Goal: Task Accomplishment & Management: Use online tool/utility

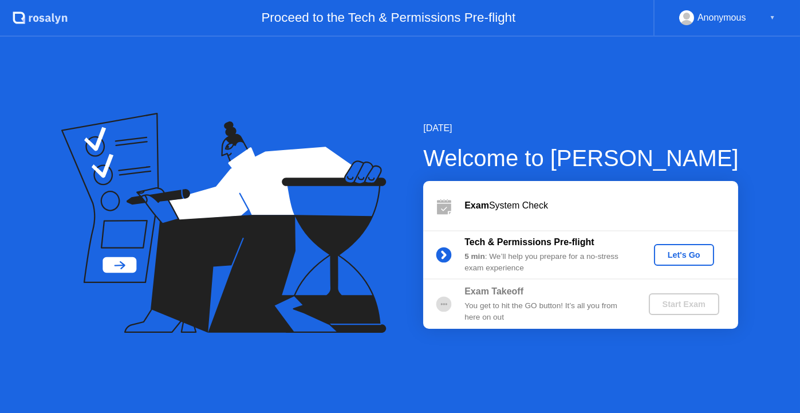
click at [683, 258] on div "Let's Go" at bounding box center [684, 254] width 51 height 9
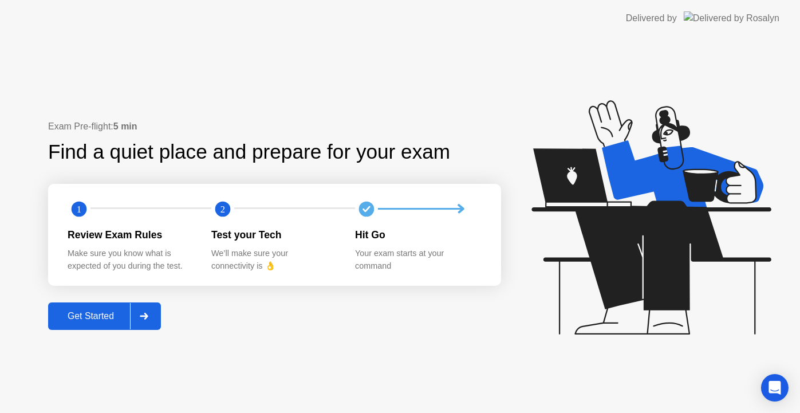
click at [105, 316] on div "Get Started" at bounding box center [91, 316] width 78 height 10
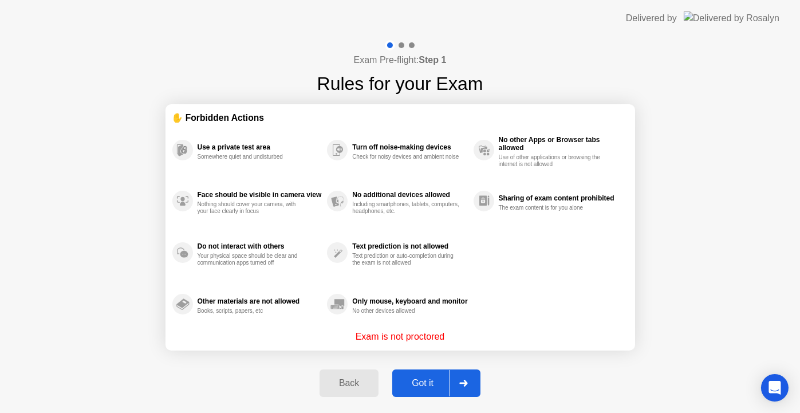
click at [426, 372] on button "Got it" at bounding box center [436, 382] width 88 height 27
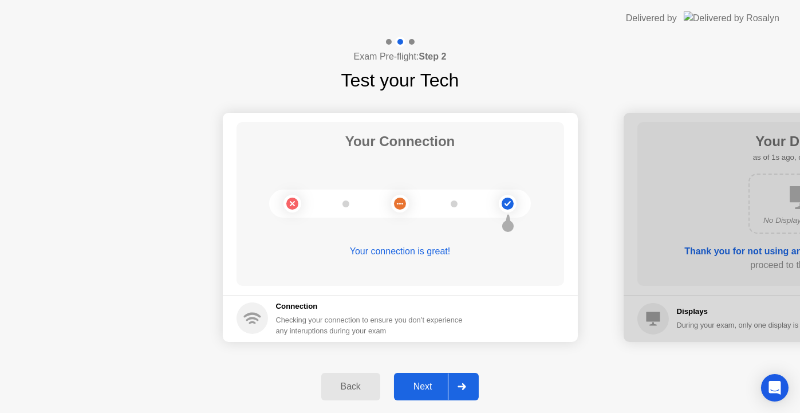
click at [434, 387] on div "Next" at bounding box center [423, 386] width 51 height 10
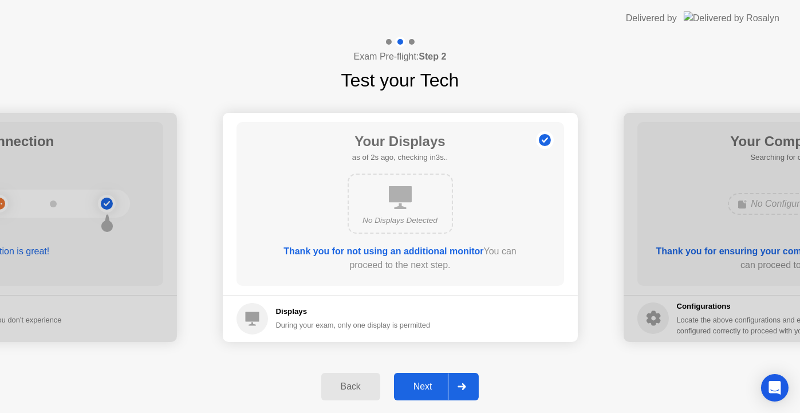
click at [427, 387] on div "Next" at bounding box center [423, 386] width 51 height 10
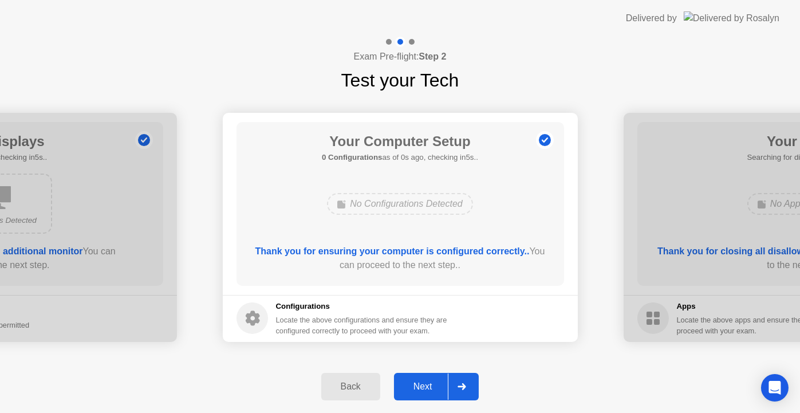
click at [427, 387] on div "Next" at bounding box center [423, 386] width 51 height 10
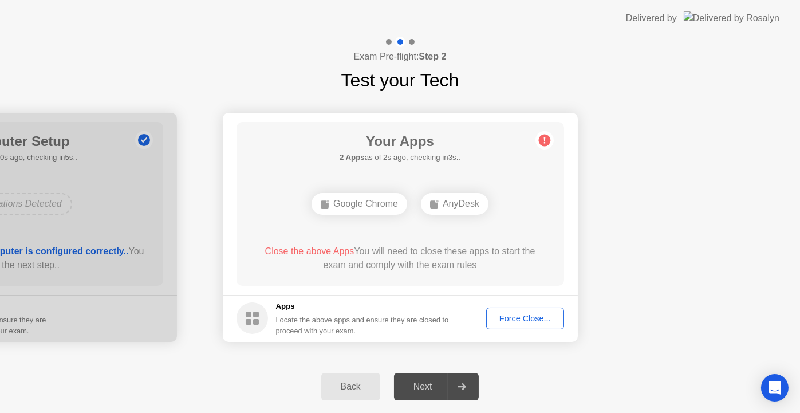
click at [501, 320] on div "Force Close..." at bounding box center [525, 318] width 70 height 9
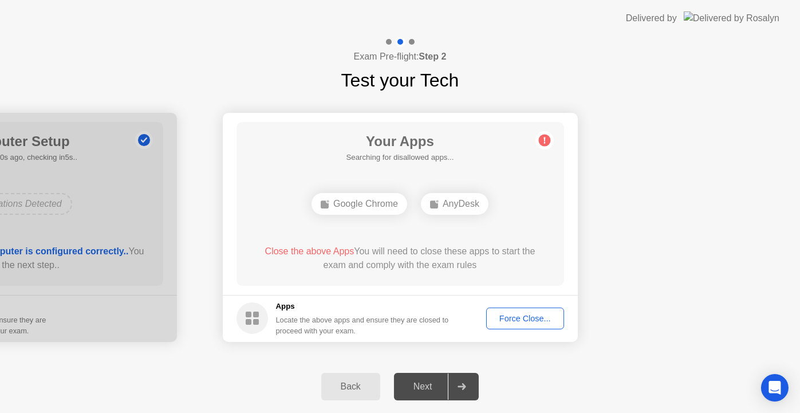
click at [516, 322] on div "Force Close..." at bounding box center [525, 318] width 70 height 9
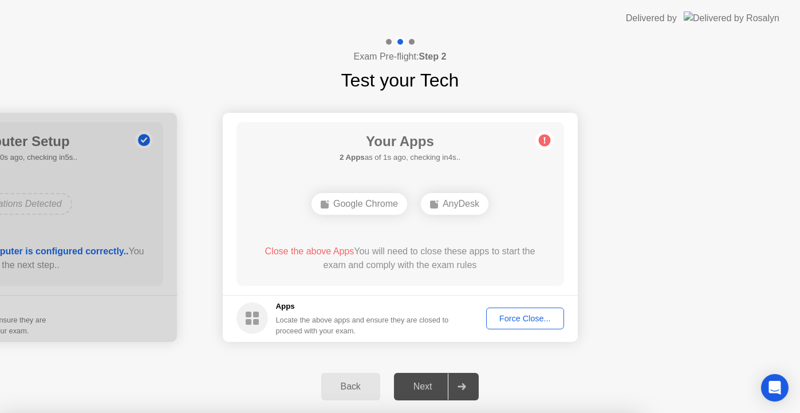
click at [604, 412] on div at bounding box center [400, 413] width 800 height 0
click at [596, 412] on div at bounding box center [400, 413] width 800 height 0
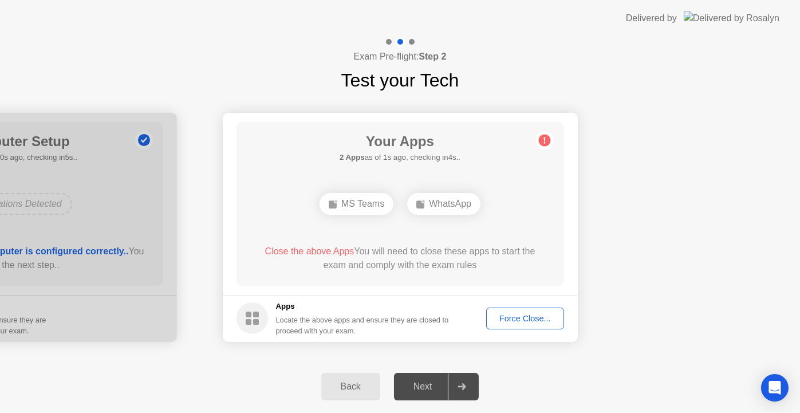
click at [532, 321] on div "Force Close..." at bounding box center [525, 318] width 70 height 9
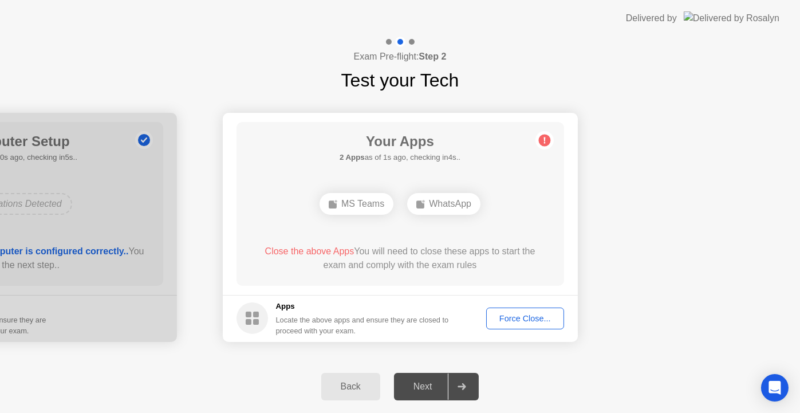
click at [509, 306] on footer "Apps Locate the above apps and ensure they are closed to proceed with your exam…" at bounding box center [400, 318] width 355 height 47
click at [513, 316] on div "Force Close..." at bounding box center [525, 318] width 70 height 9
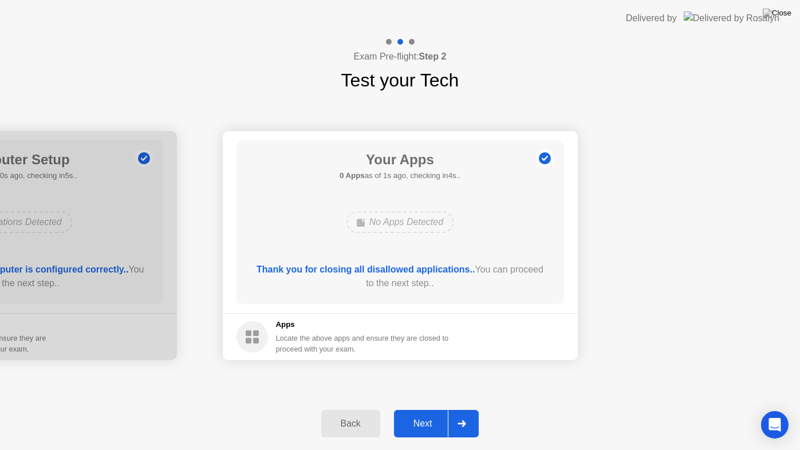
click at [423, 412] on div "Next" at bounding box center [423, 424] width 51 height 10
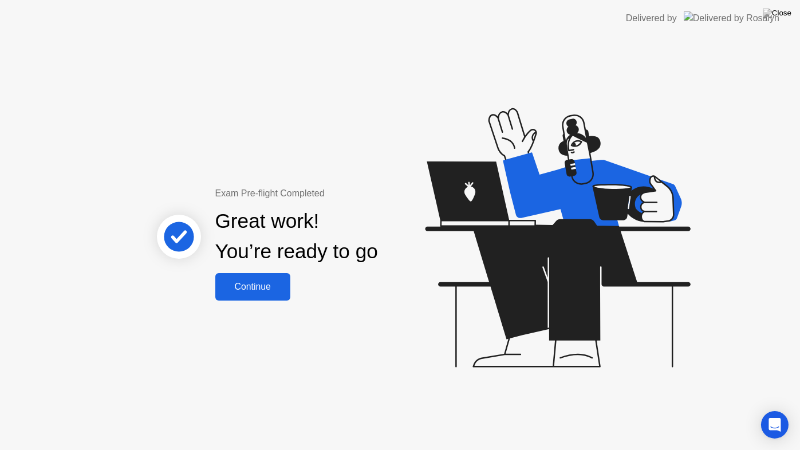
click at [250, 284] on div "Continue" at bounding box center [253, 287] width 68 height 10
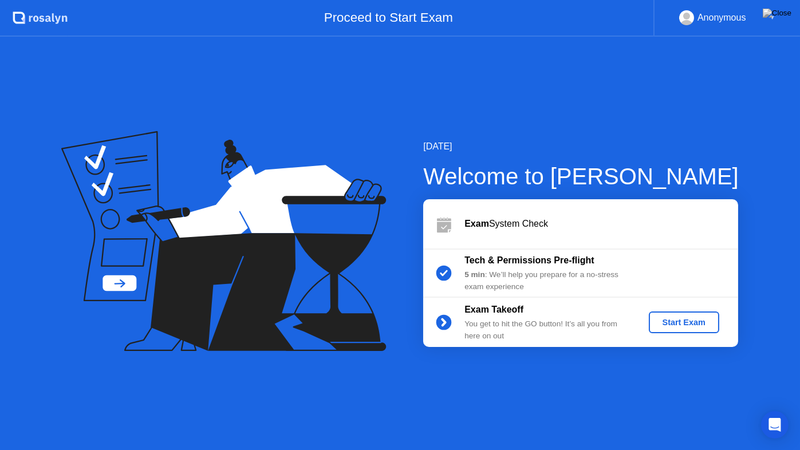
click at [671, 324] on div "Start Exam" at bounding box center [684, 322] width 61 height 9
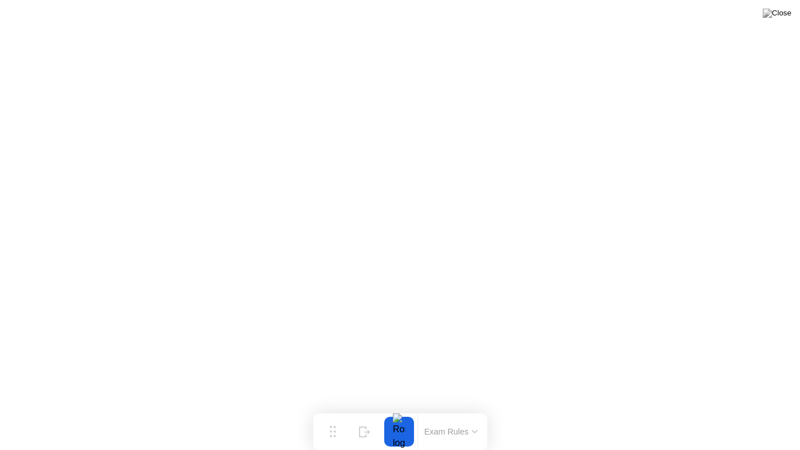
click at [399, 412] on div at bounding box center [399, 432] width 24 height 30
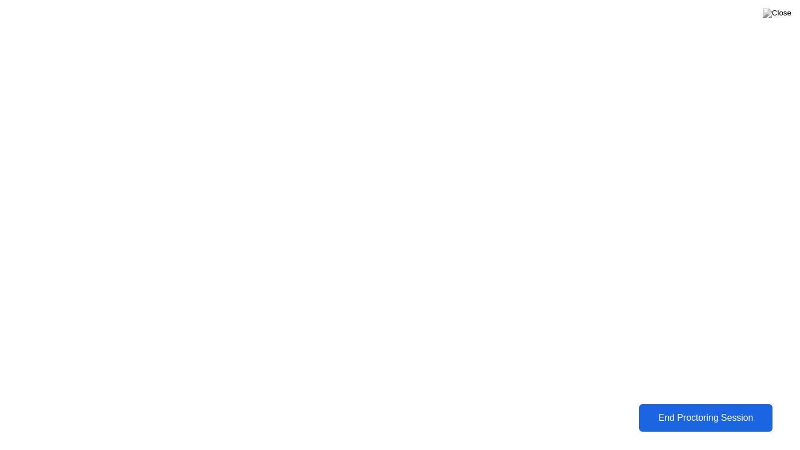
click at [706, 412] on div "End Proctoring Session" at bounding box center [706, 418] width 127 height 10
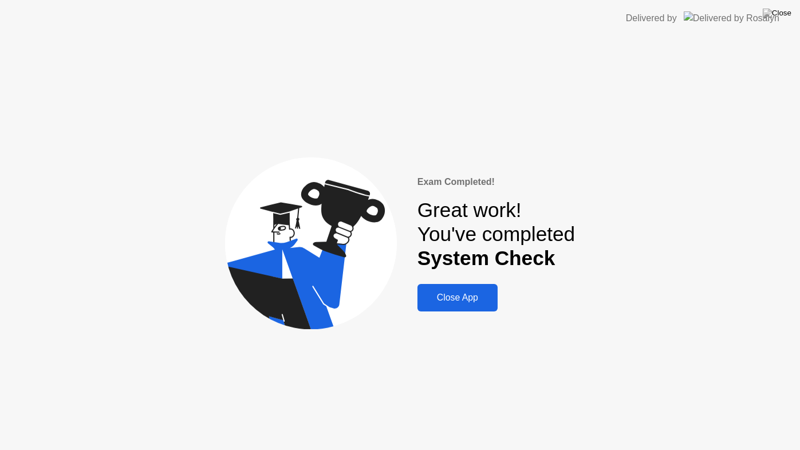
click at [456, 295] on div "Close App" at bounding box center [457, 298] width 73 height 10
